Goal: Information Seeking & Learning: Learn about a topic

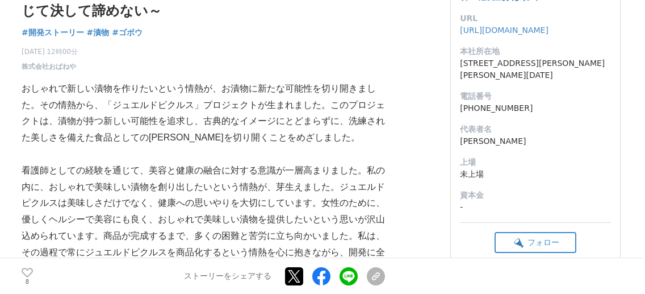
scroll to position [57, 0]
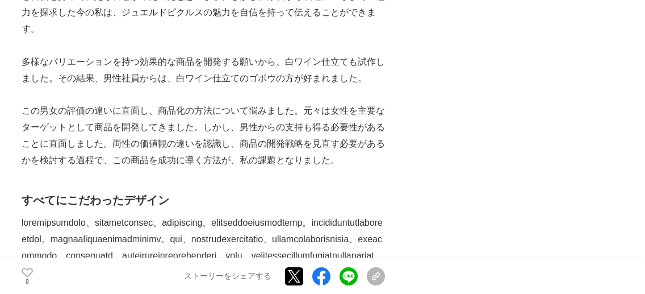
scroll to position [2612, 0]
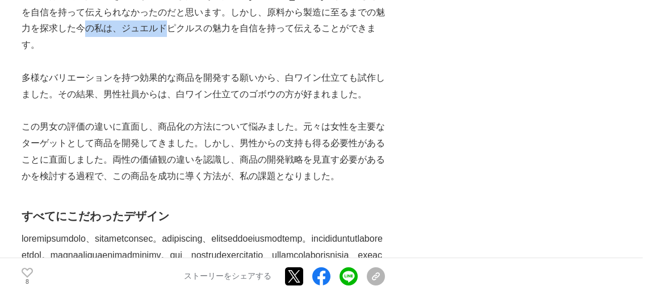
drag, startPoint x: 199, startPoint y: 211, endPoint x: 123, endPoint y: 212, distance: 76.1
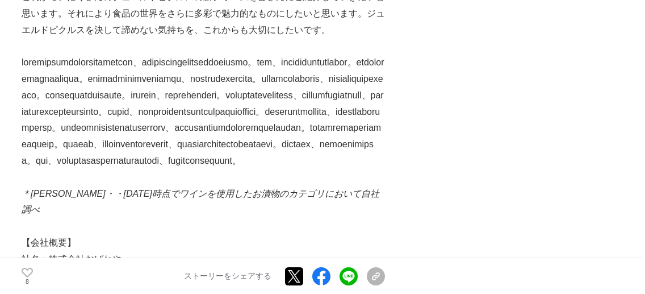
scroll to position [5110, 0]
